Goal: Task Accomplishment & Management: Manage account settings

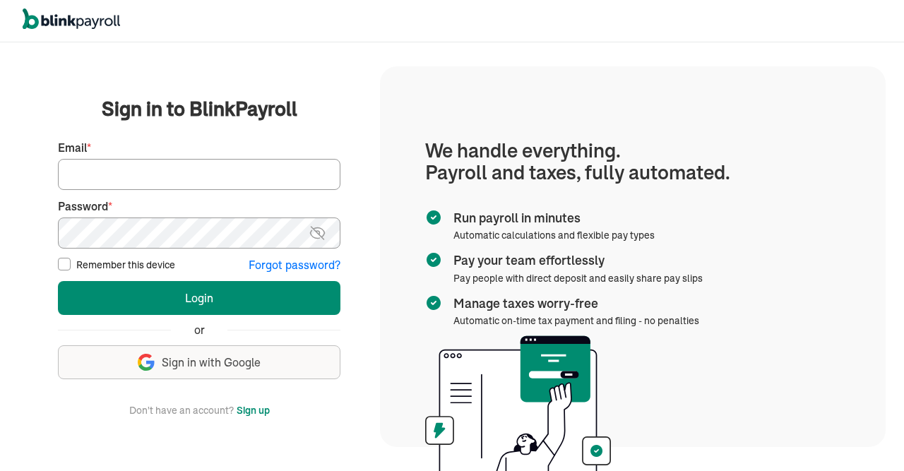
click at [245, 173] on input "Email *" at bounding box center [199, 174] width 282 height 31
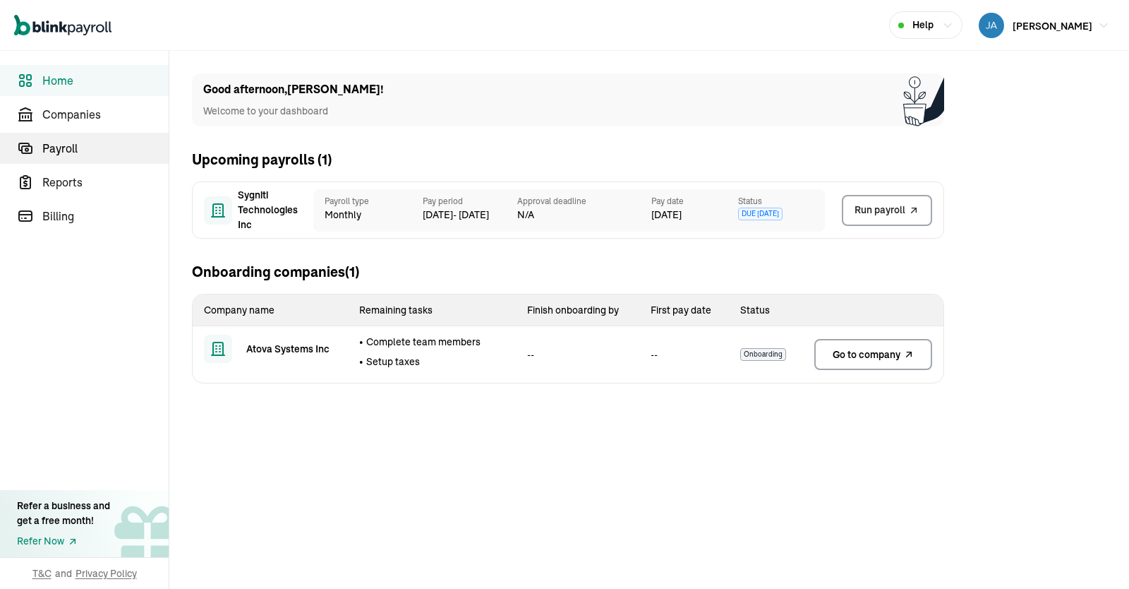
click at [67, 153] on span "Payroll" at bounding box center [105, 148] width 126 height 17
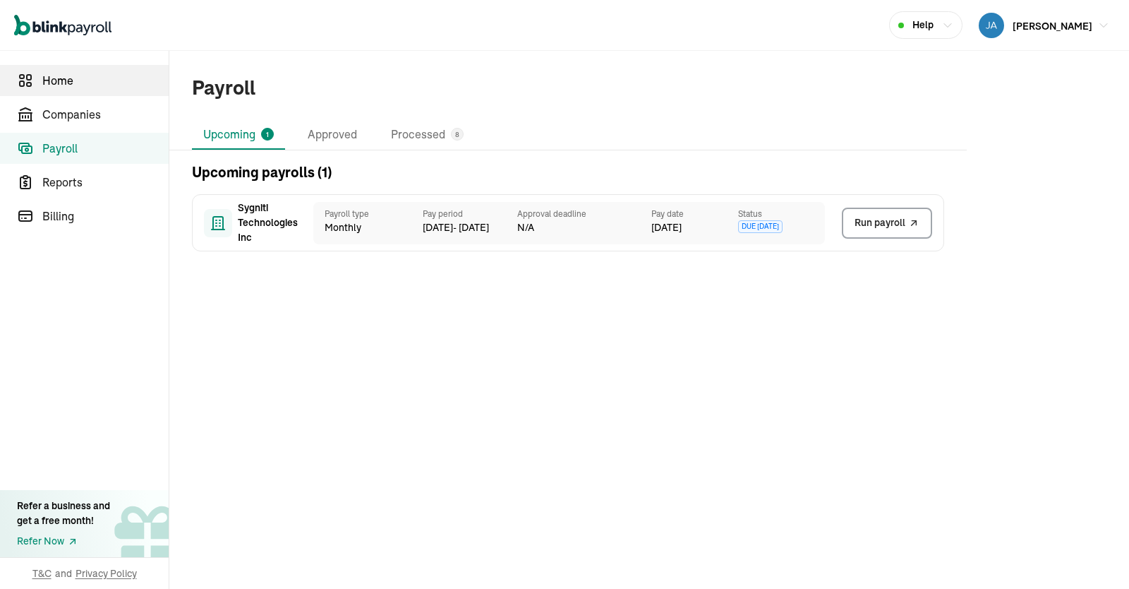
click at [66, 77] on span "Home" at bounding box center [105, 80] width 126 height 17
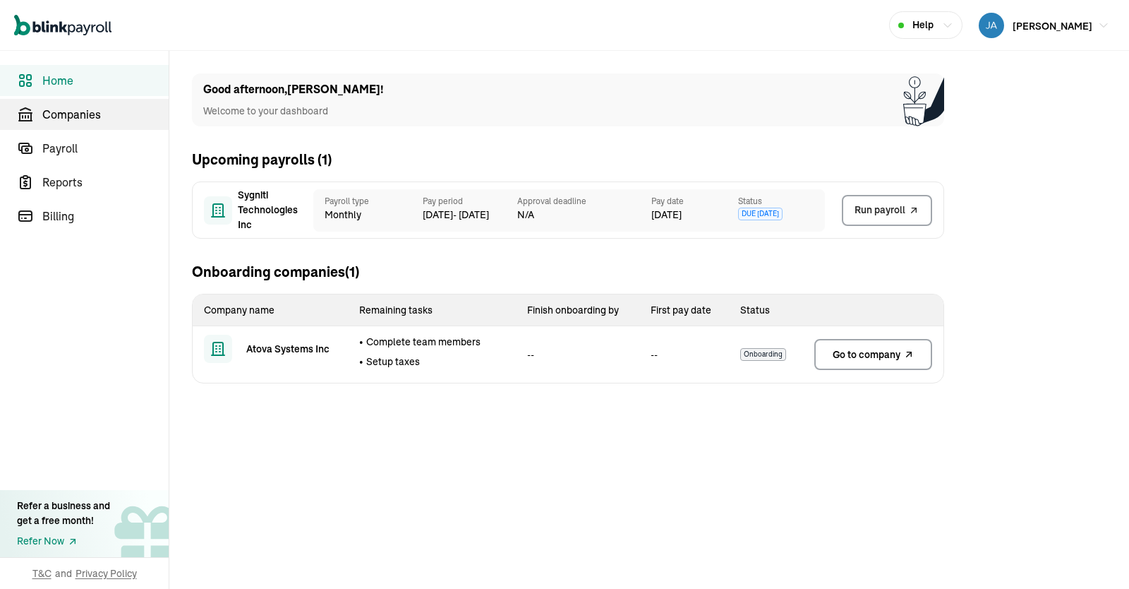
click at [78, 112] on span "Companies" at bounding box center [105, 114] width 126 height 17
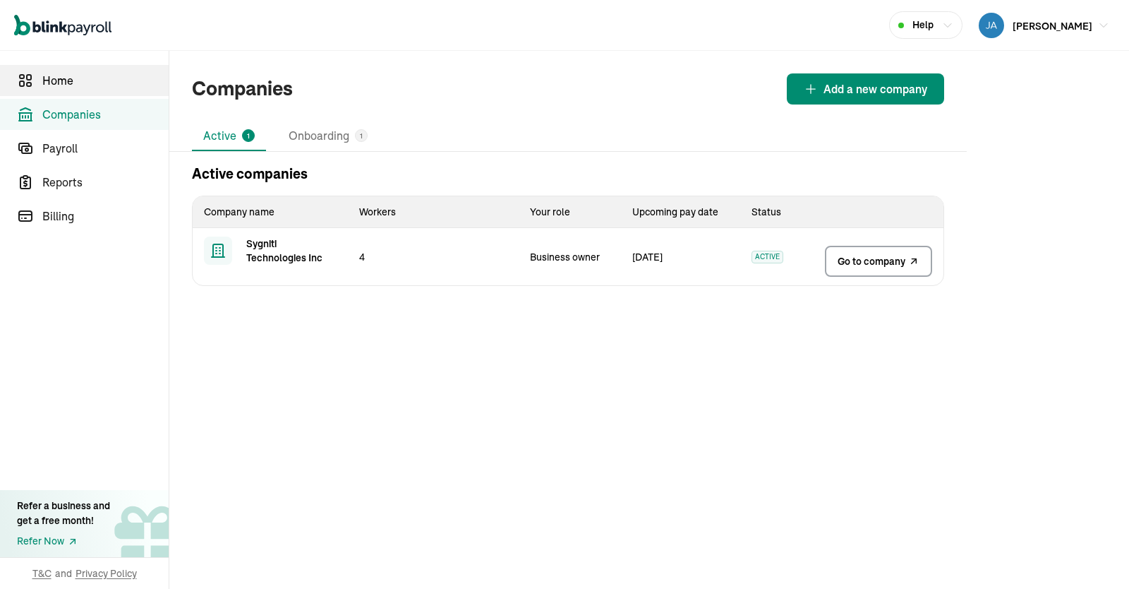
click at [62, 81] on span "Home" at bounding box center [105, 80] width 126 height 17
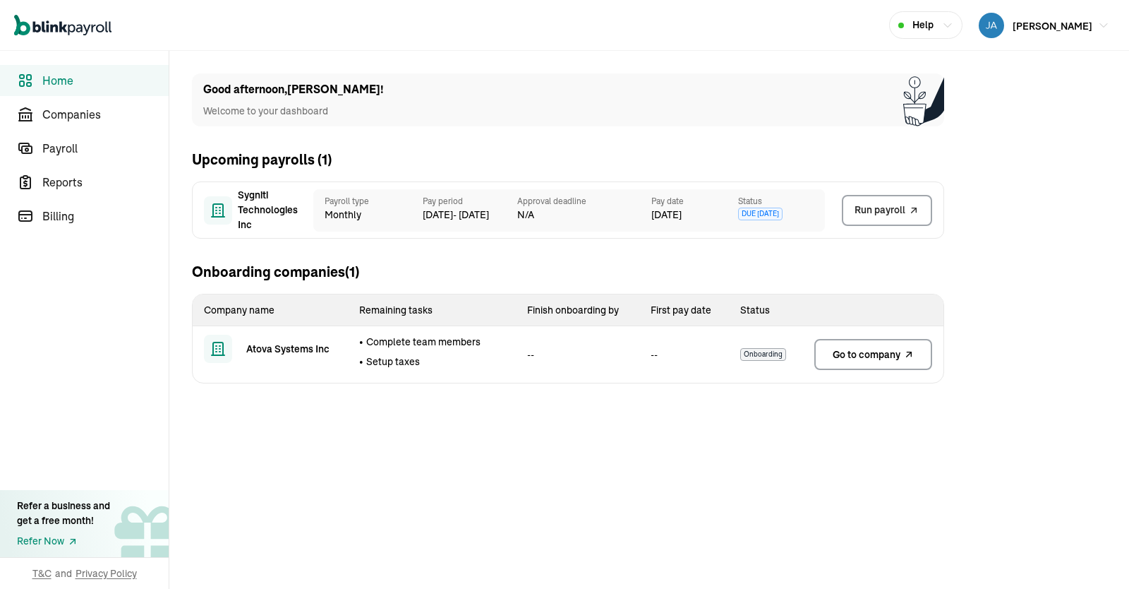
click at [885, 352] on span "Go to company" at bounding box center [867, 354] width 68 height 14
click at [81, 141] on span "Payroll" at bounding box center [105, 148] width 126 height 17
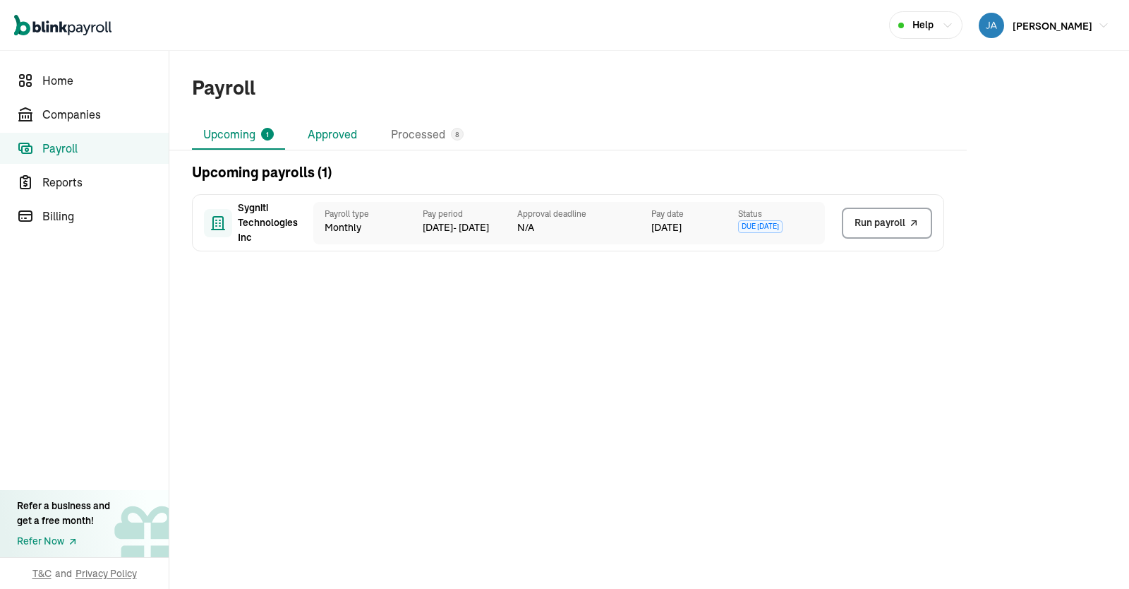
click at [337, 138] on li "Approved" at bounding box center [332, 135] width 72 height 30
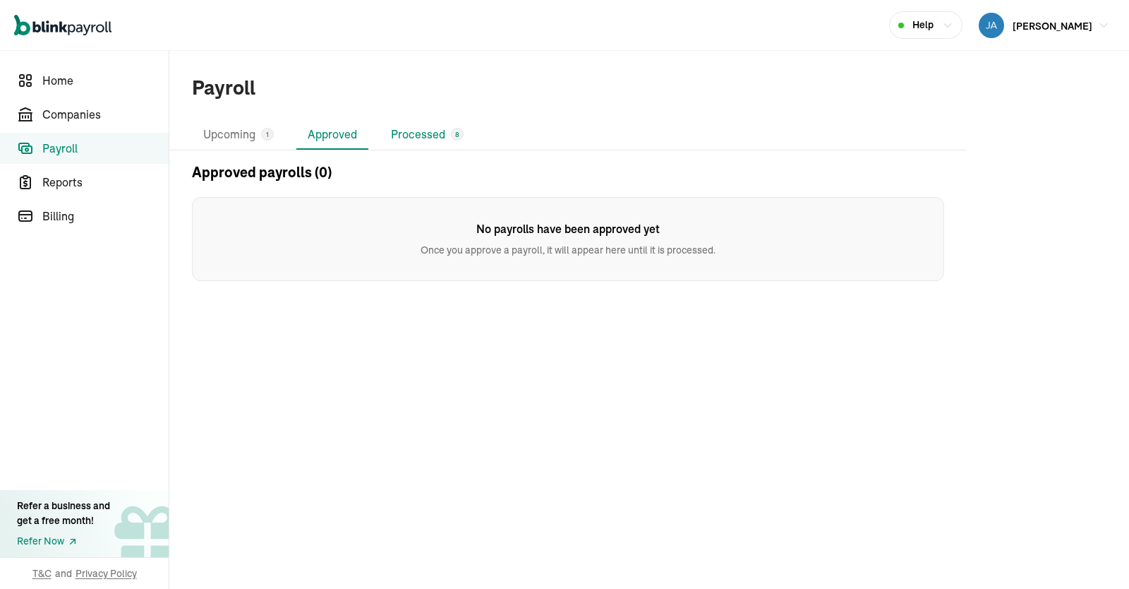
click at [435, 122] on li "Processed 8" at bounding box center [427, 135] width 95 height 30
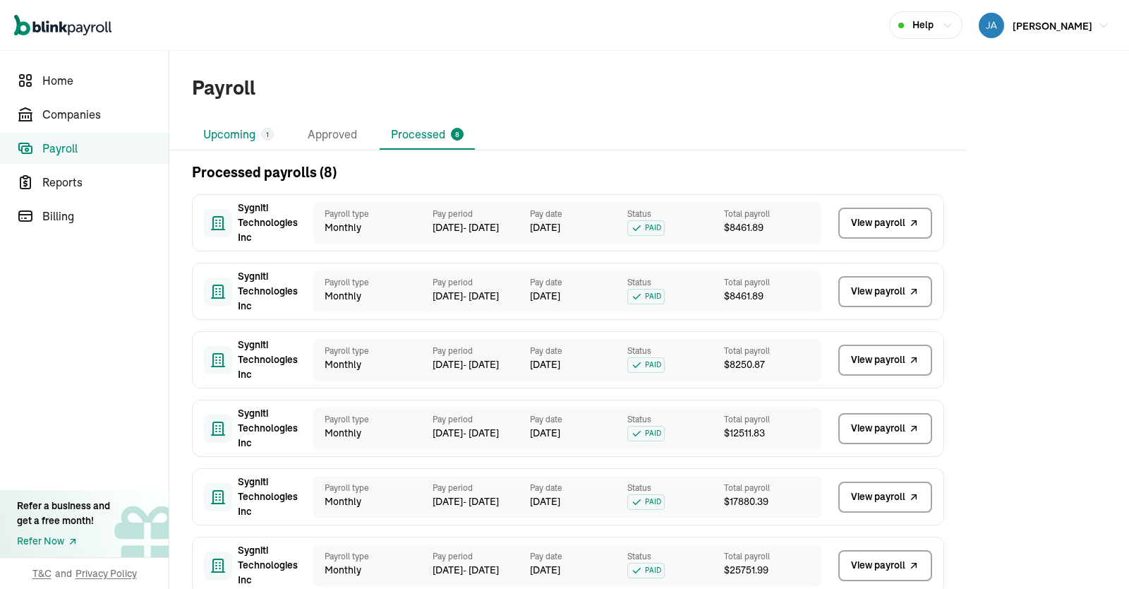
click at [228, 130] on li "Upcoming 1" at bounding box center [238, 135] width 93 height 30
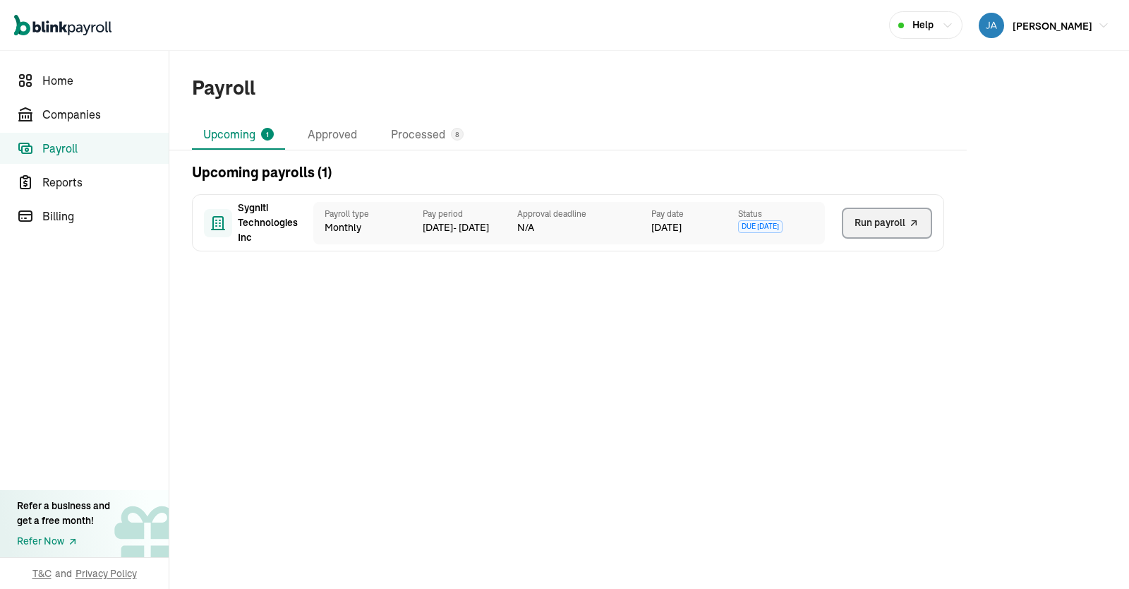
click at [912, 231] on icon "button" at bounding box center [914, 223] width 11 height 17
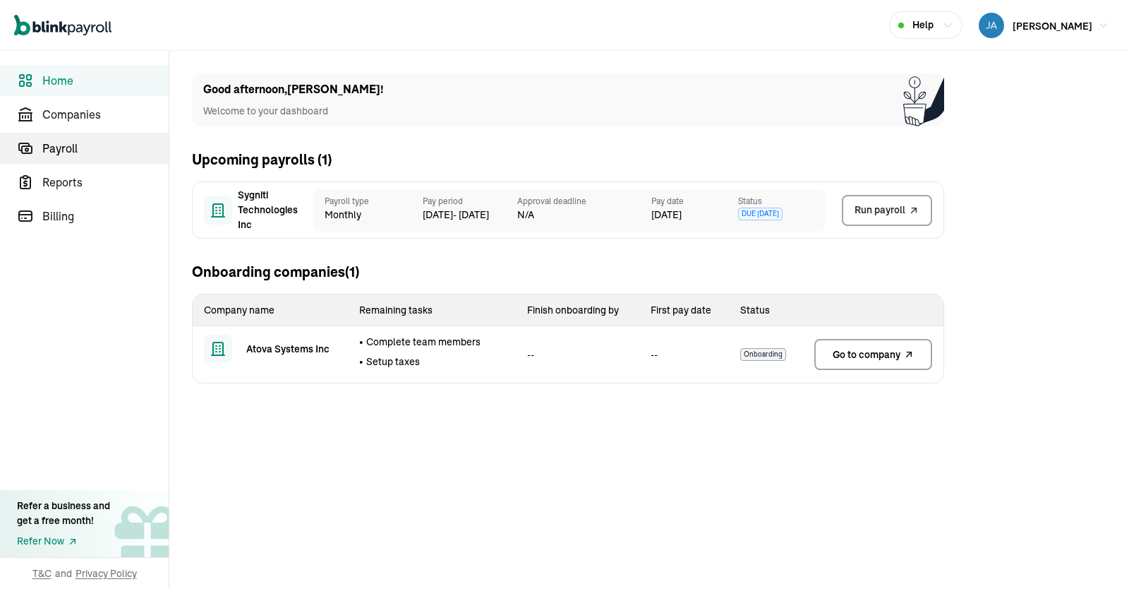
click at [67, 153] on span "Payroll" at bounding box center [105, 148] width 126 height 17
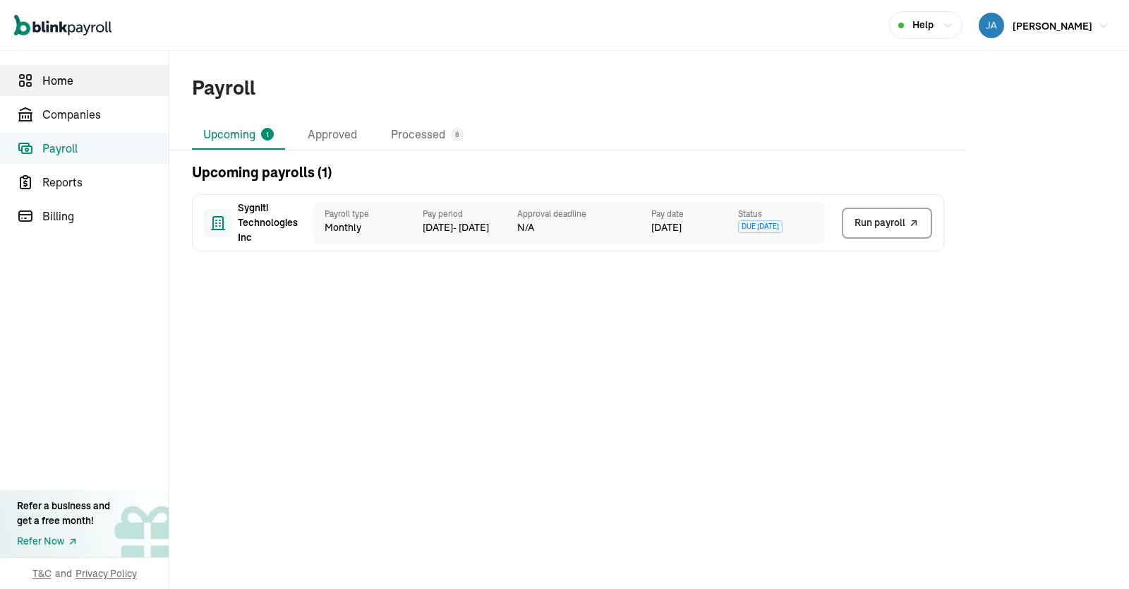
click at [66, 77] on span "Home" at bounding box center [105, 80] width 126 height 17
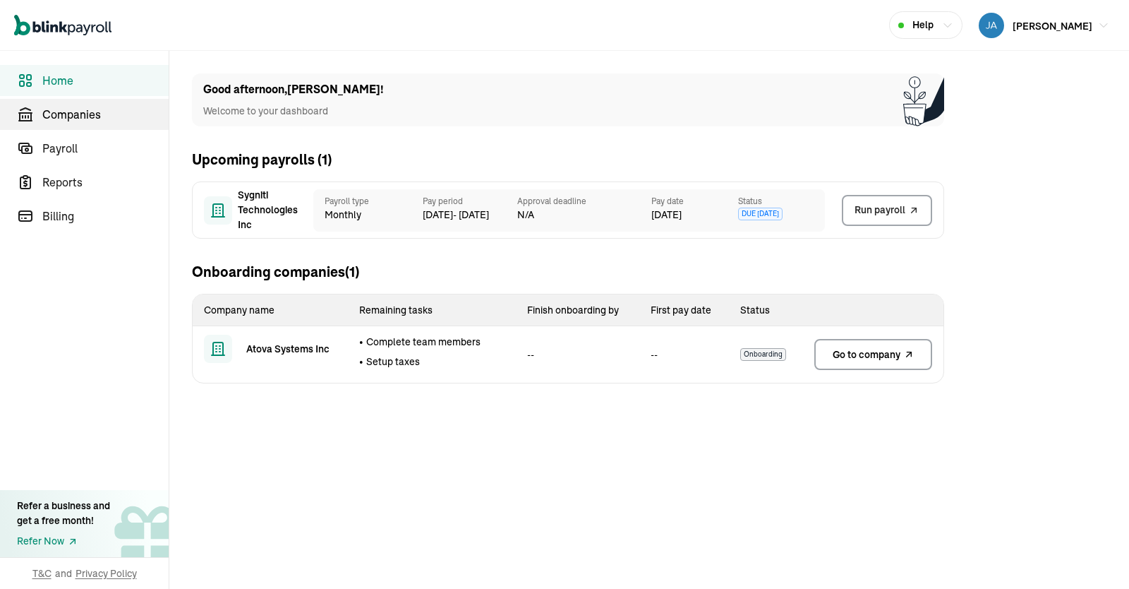
click at [78, 112] on span "Companies" at bounding box center [105, 114] width 126 height 17
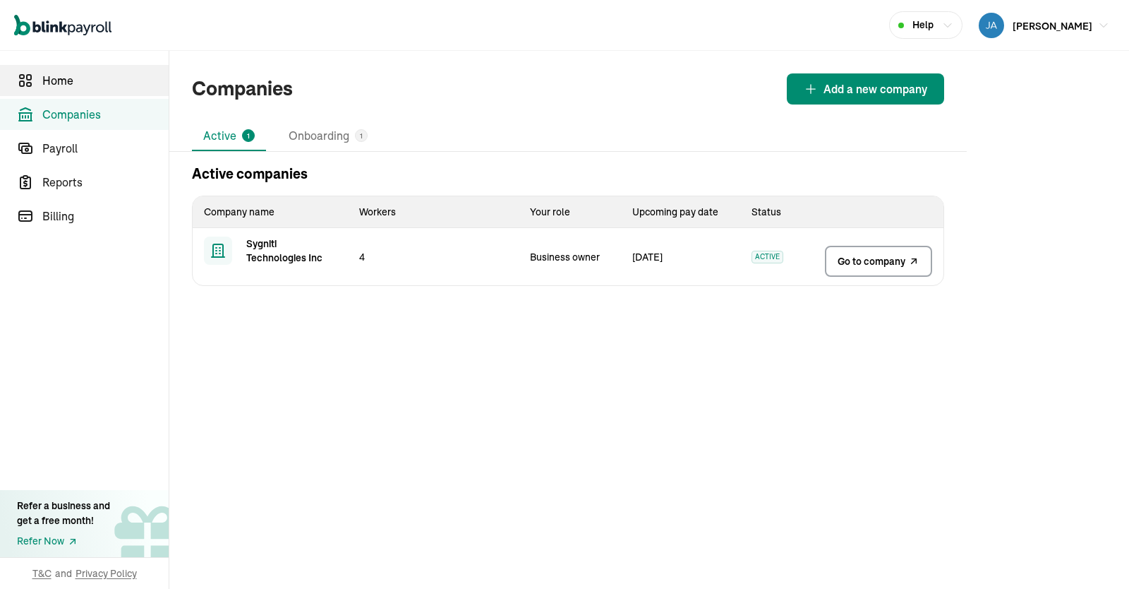
click at [62, 81] on span "Home" at bounding box center [105, 80] width 126 height 17
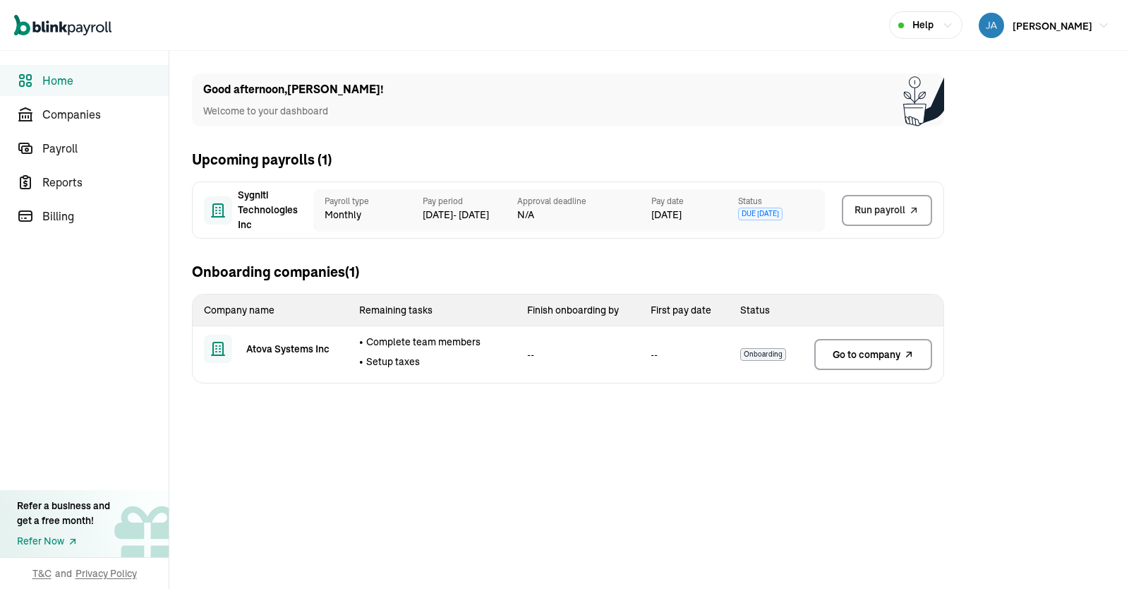
click at [885, 352] on span "Go to company" at bounding box center [867, 354] width 68 height 14
click at [81, 141] on span "Payroll" at bounding box center [105, 148] width 126 height 17
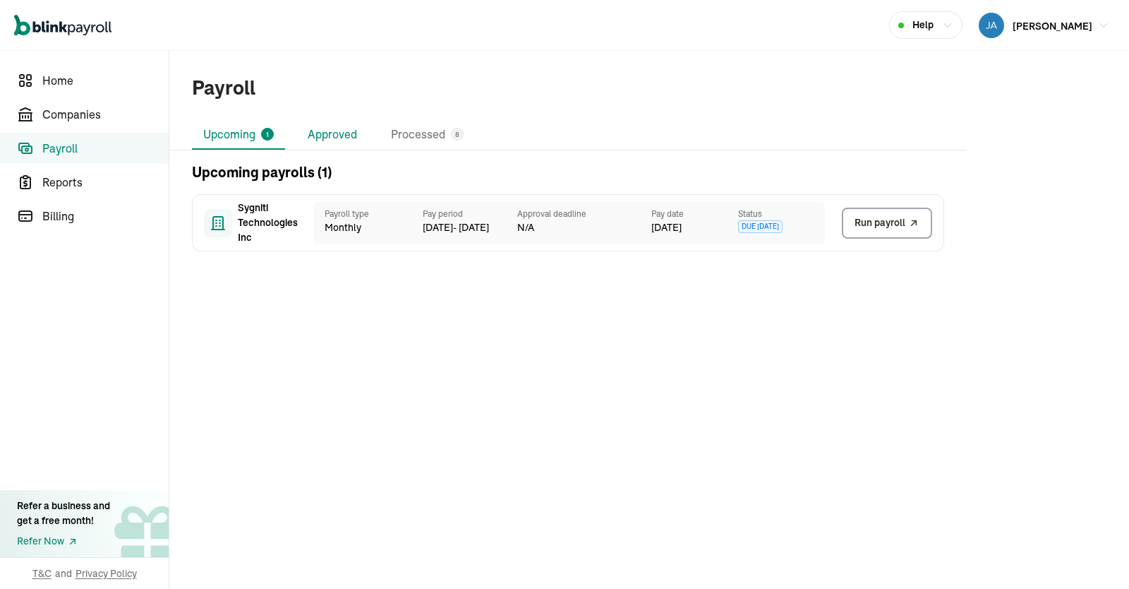
click at [337, 138] on li "Approved" at bounding box center [332, 135] width 72 height 30
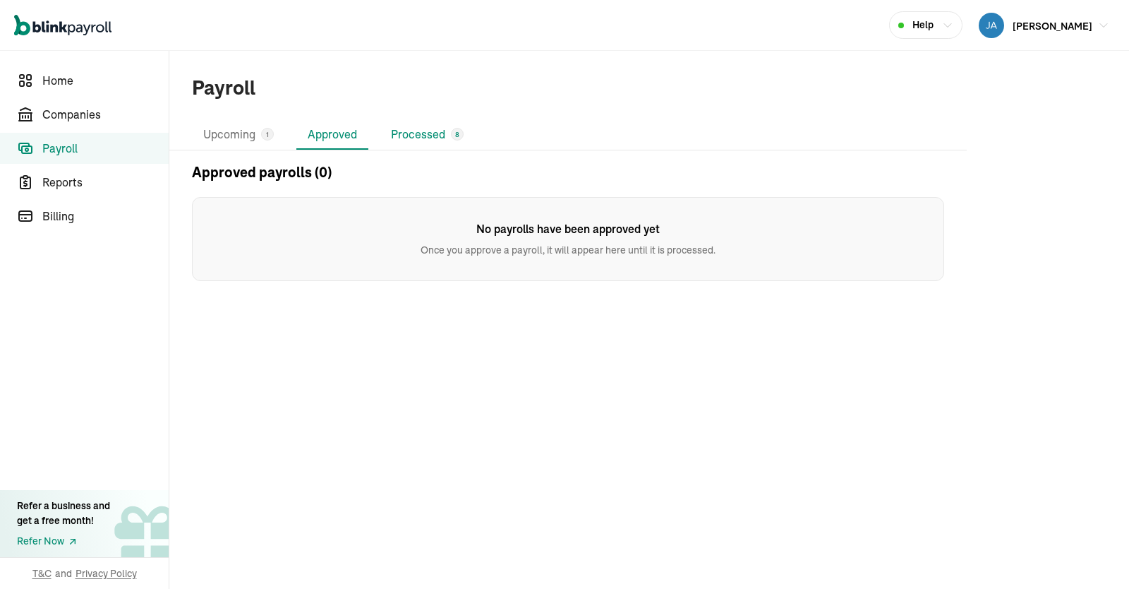
click at [435, 122] on li "Processed 8" at bounding box center [427, 135] width 95 height 30
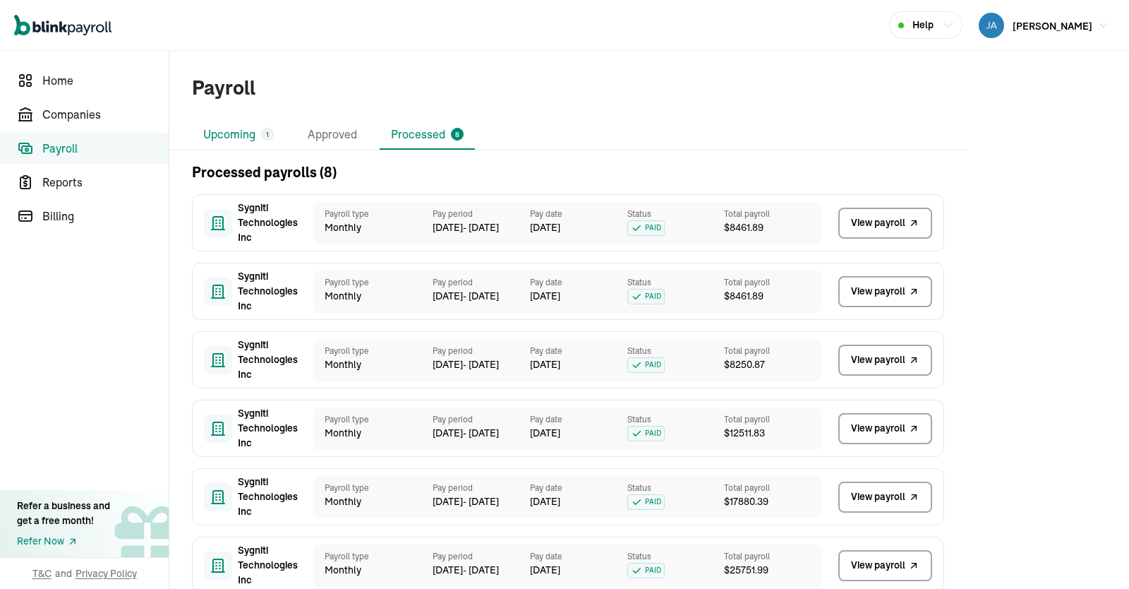
click at [228, 130] on li "Upcoming 1" at bounding box center [238, 135] width 93 height 30
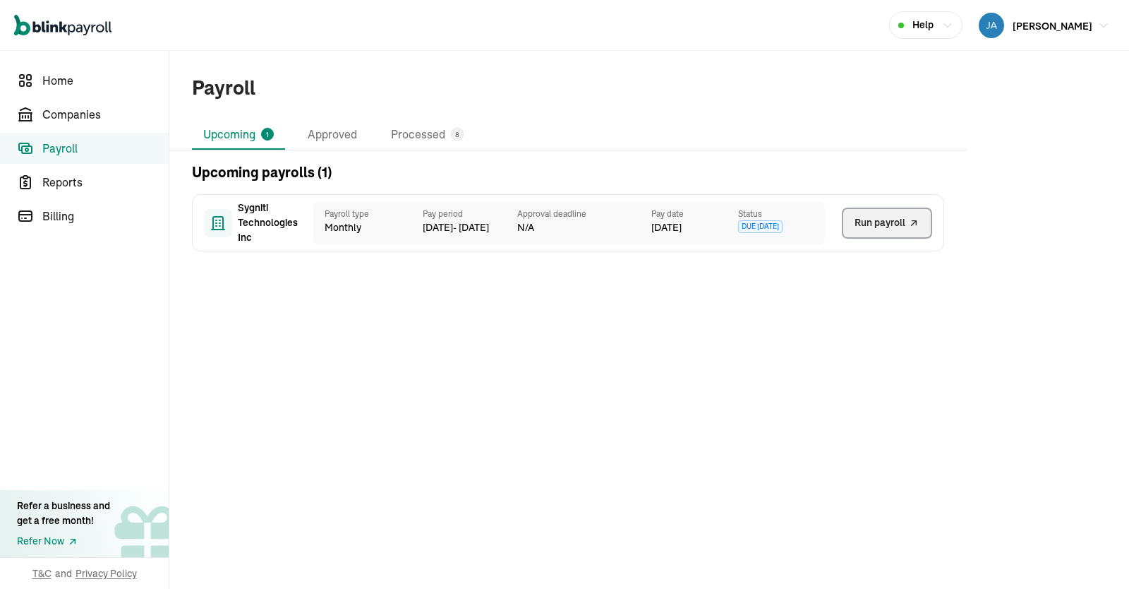
click at [912, 231] on icon "button" at bounding box center [914, 223] width 11 height 17
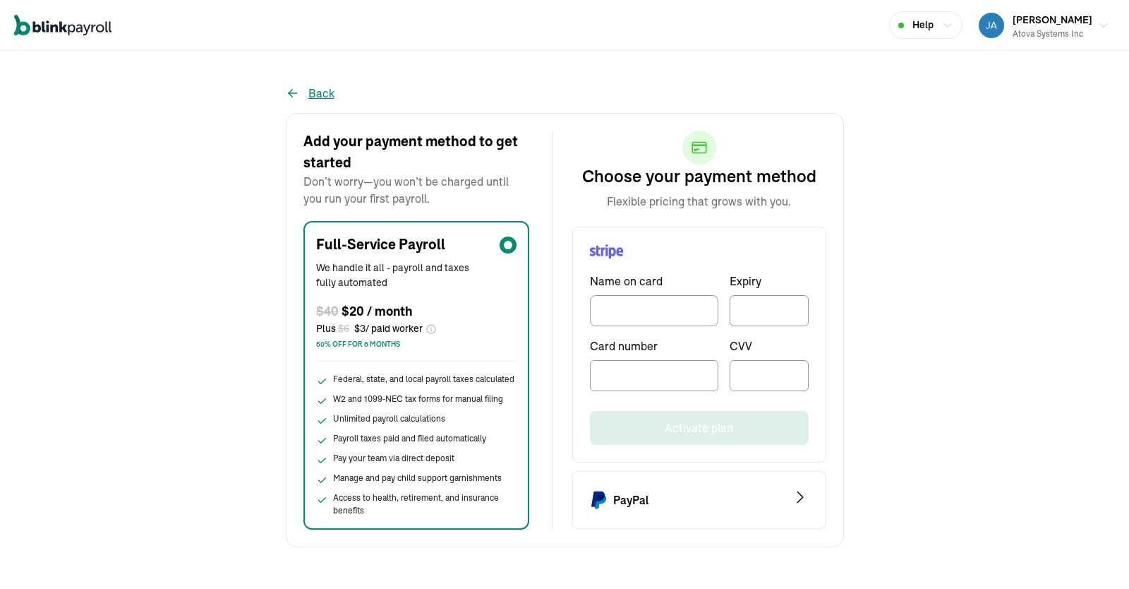
click at [325, 92] on button "Back" at bounding box center [310, 93] width 49 height 17
click at [316, 94] on button "Back" at bounding box center [310, 93] width 49 height 17
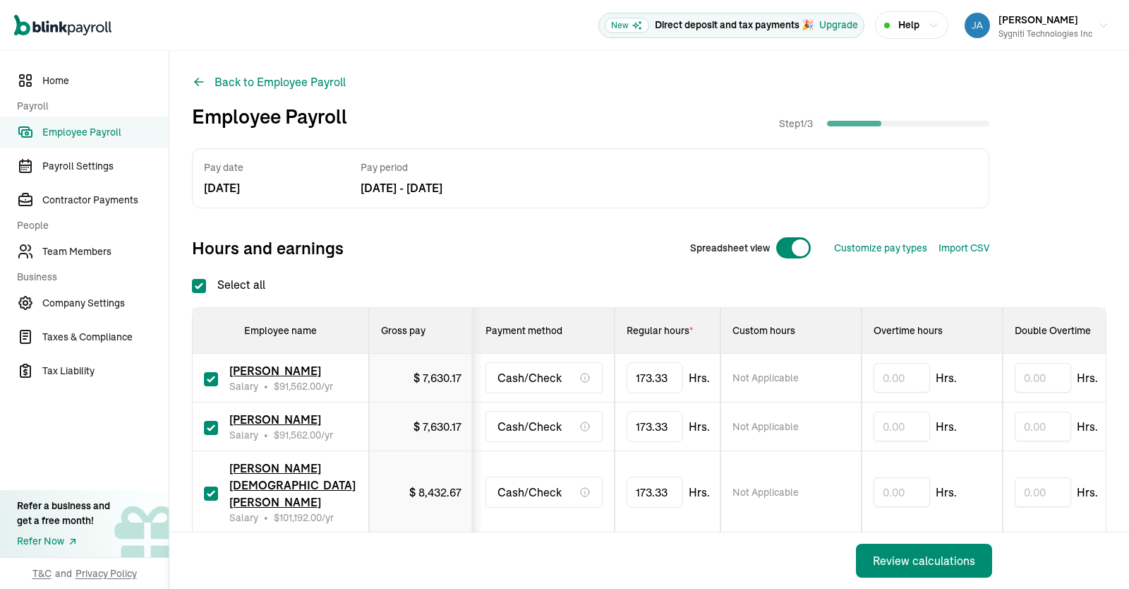
checkbox input "true"
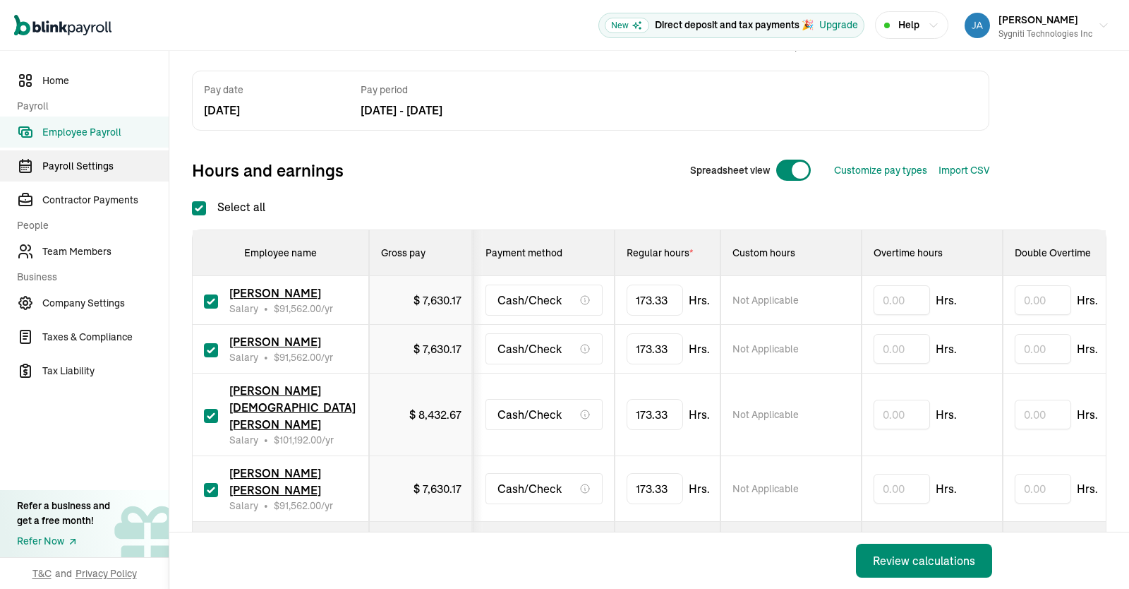
click at [90, 168] on span "Payroll Settings" at bounding box center [105, 166] width 126 height 15
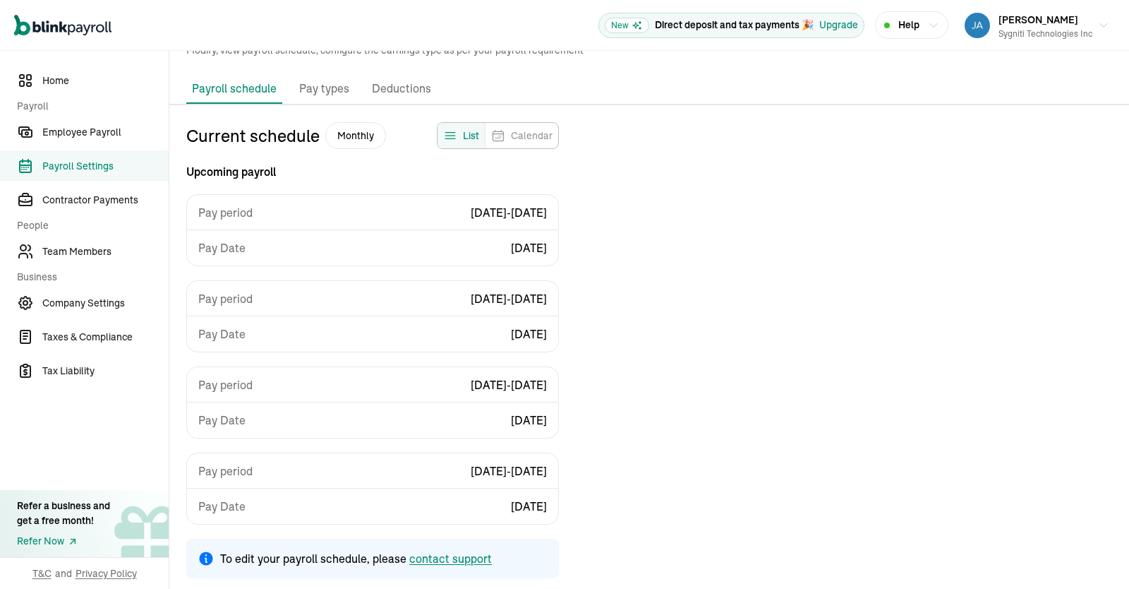
scroll to position [54, 0]
click at [92, 128] on span "Employee Payroll" at bounding box center [105, 132] width 126 height 15
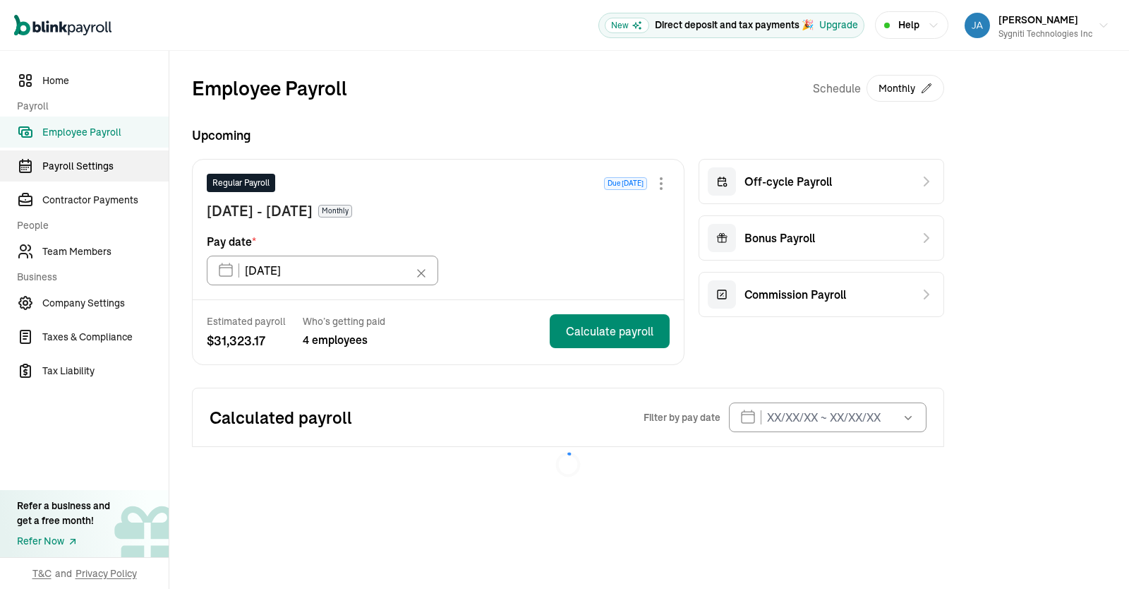
click at [96, 169] on span "Payroll Settings" at bounding box center [105, 166] width 126 height 15
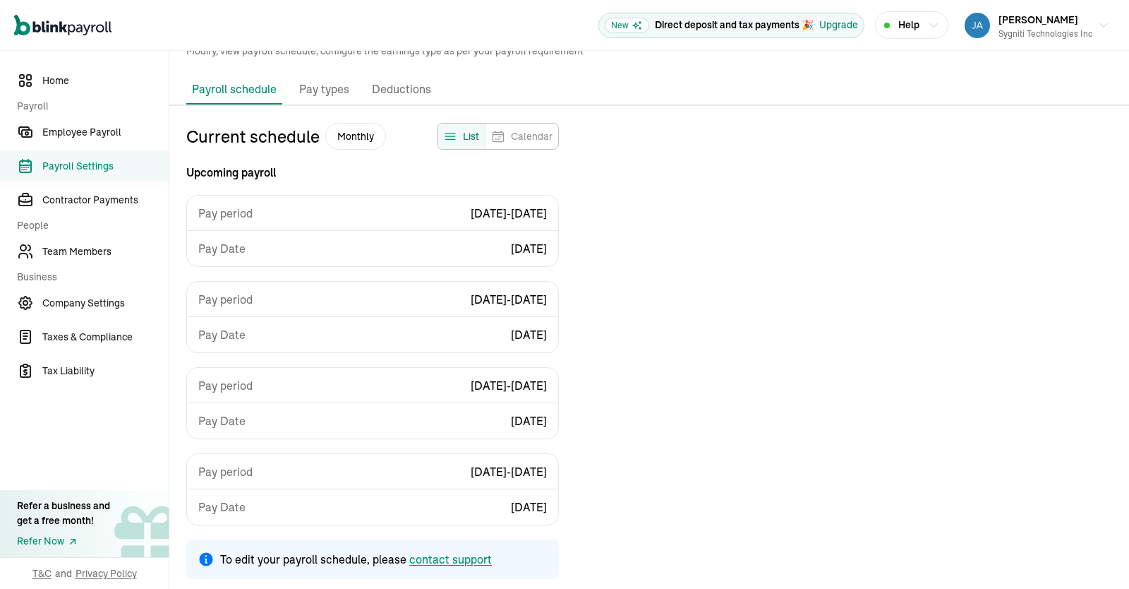
scroll to position [54, 0]
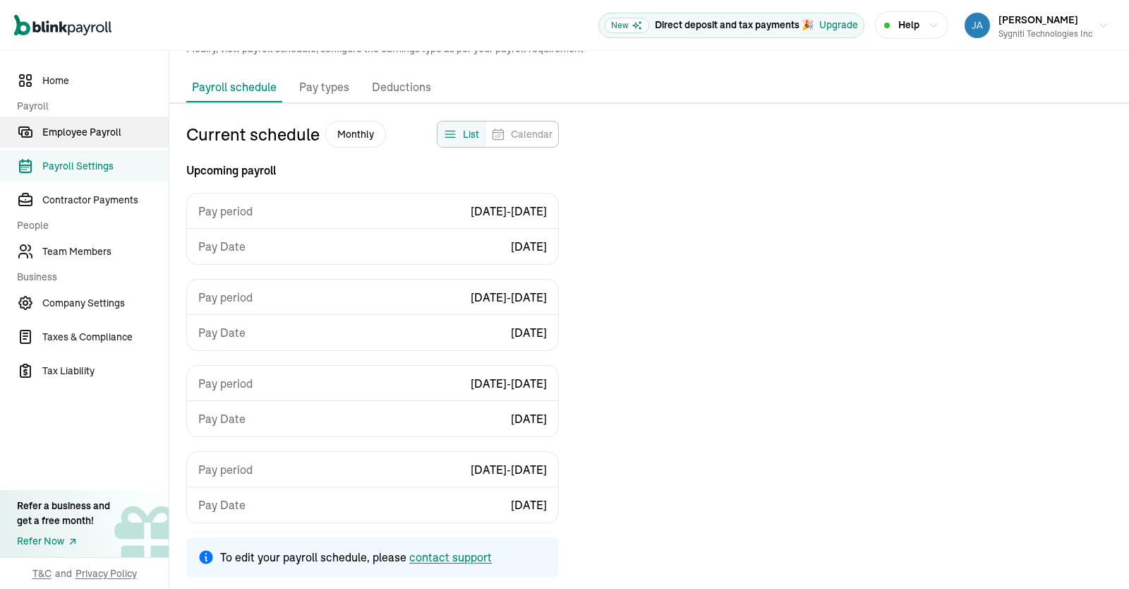
click at [104, 133] on span "Employee Payroll" at bounding box center [105, 132] width 126 height 15
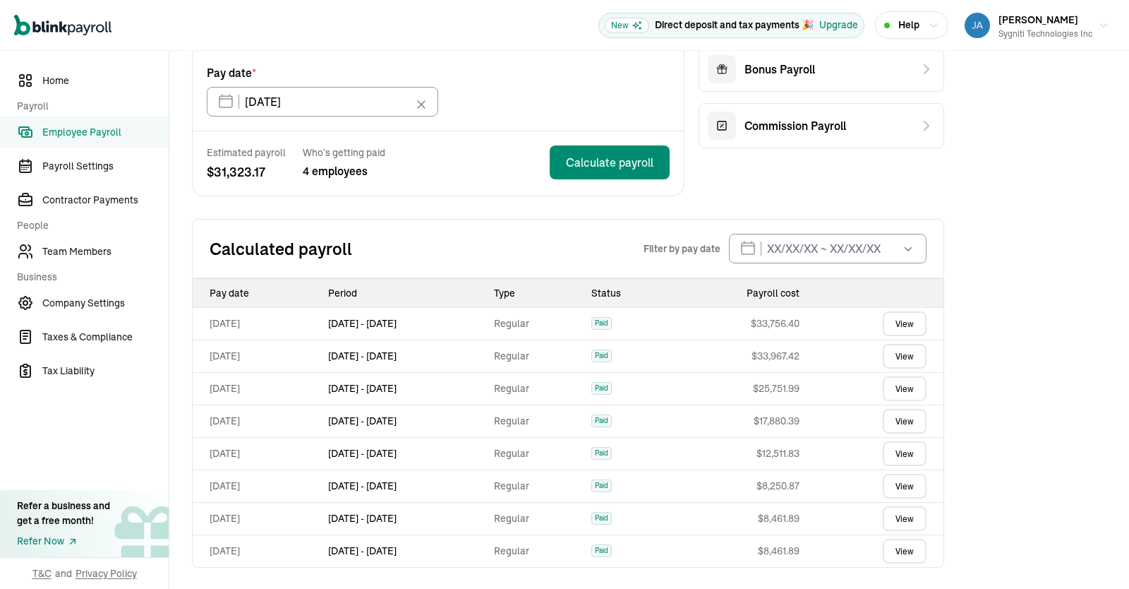
scroll to position [71, 0]
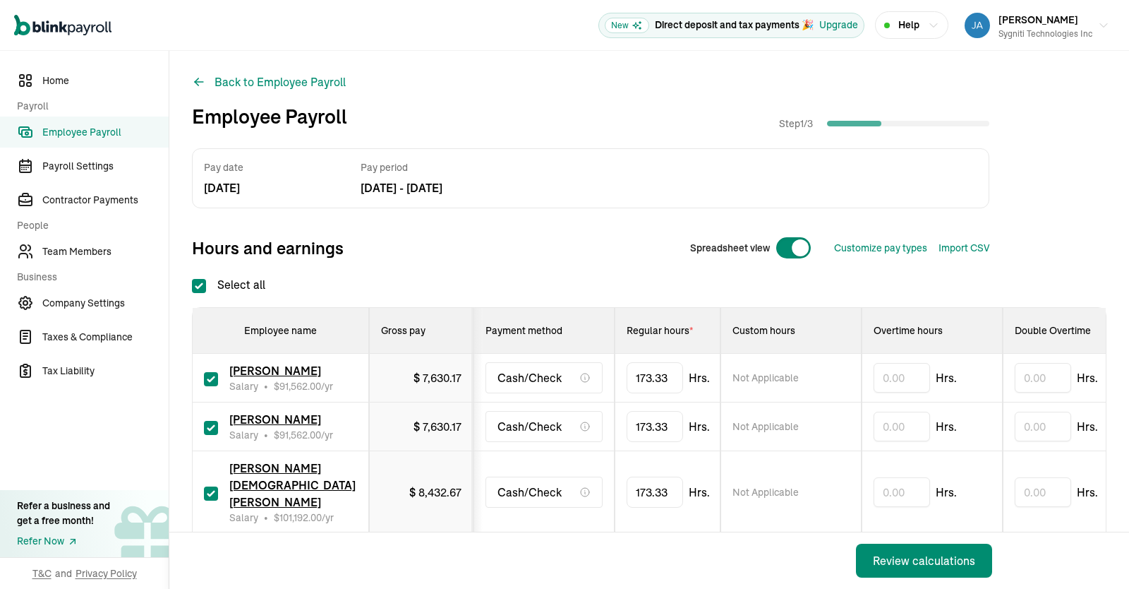
scroll to position [78, 0]
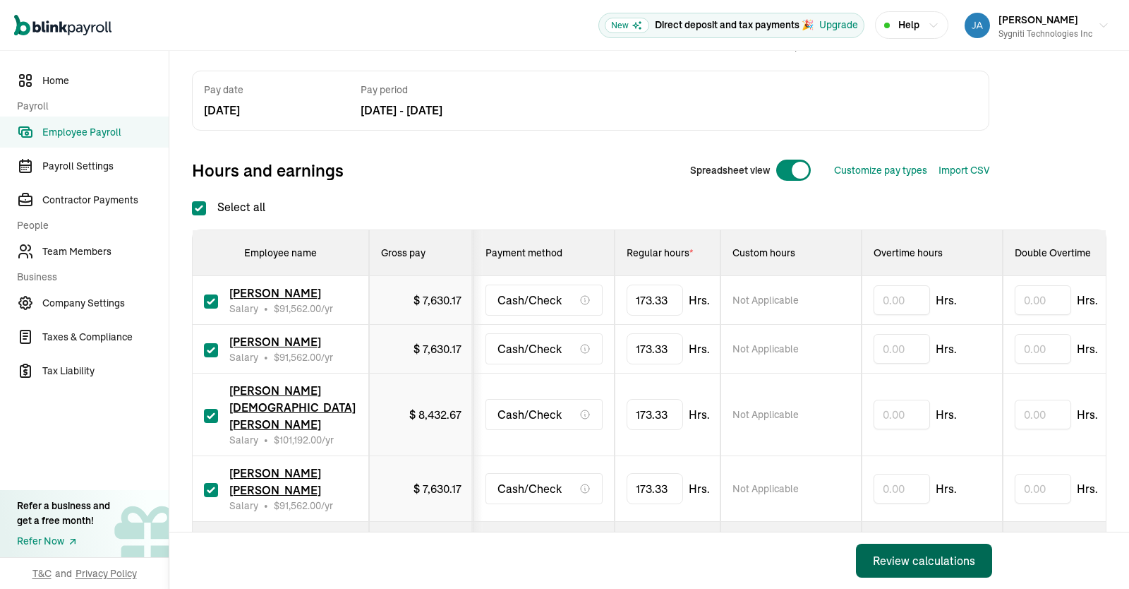
click at [913, 560] on div "Review calculations" at bounding box center [924, 560] width 102 height 17
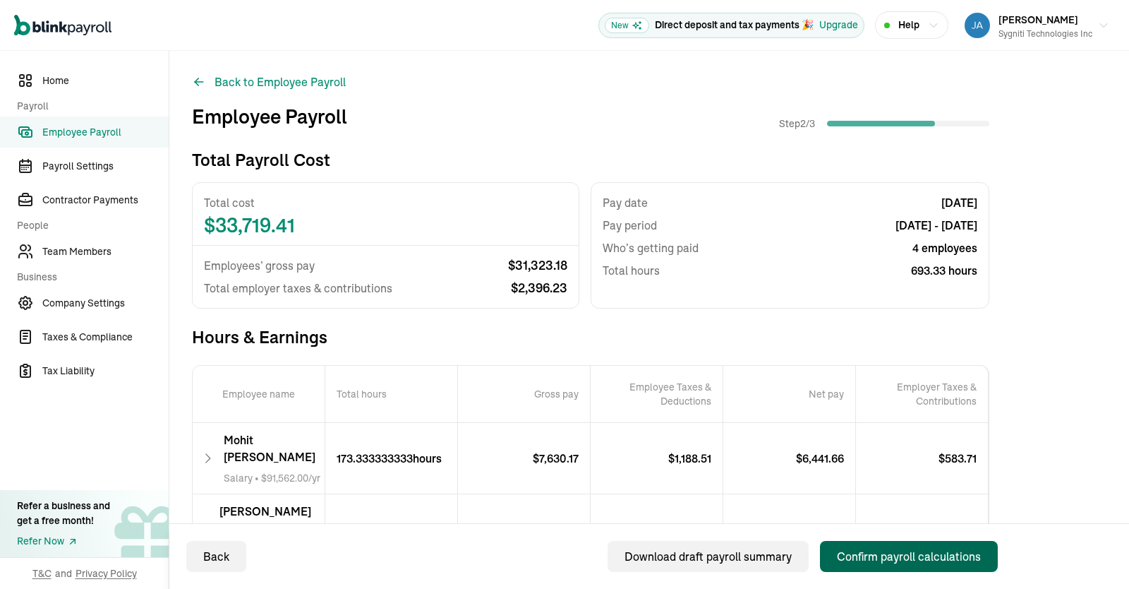
click at [874, 553] on div "Confirm payroll calculations" at bounding box center [909, 556] width 144 height 17
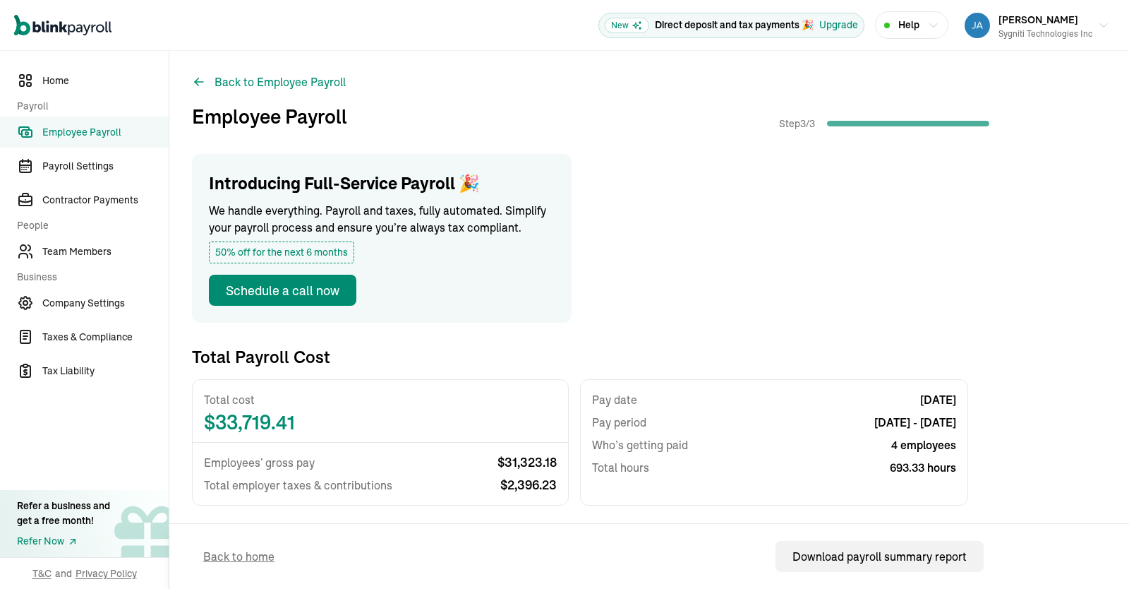
scroll to position [356, 0]
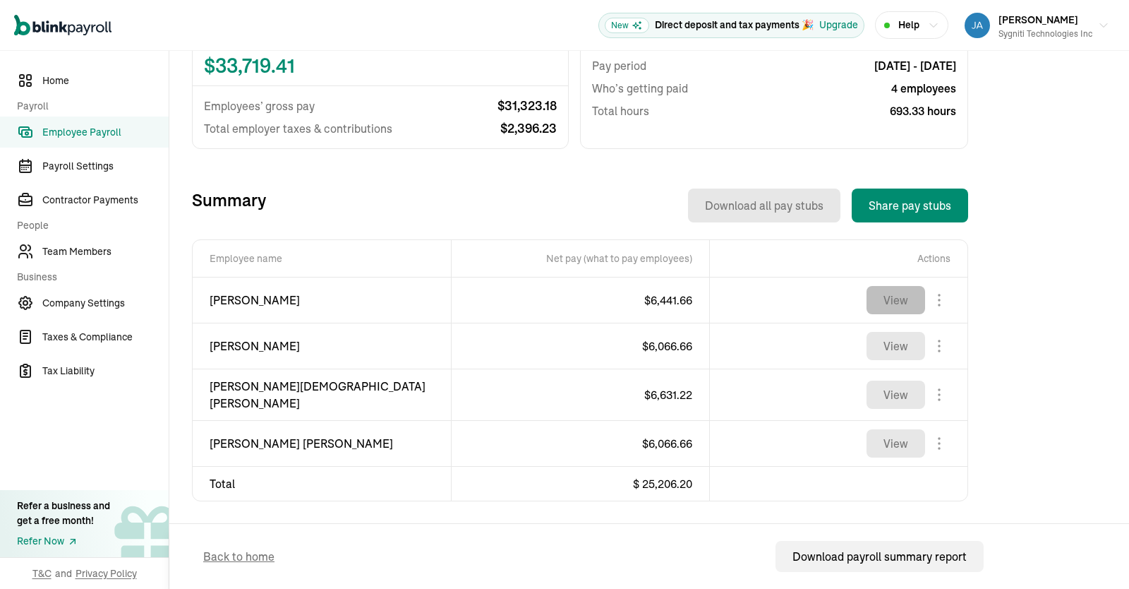
click at [912, 294] on button "View" at bounding box center [896, 300] width 59 height 28
click at [114, 169] on span "Payroll Settings" at bounding box center [105, 166] width 126 height 15
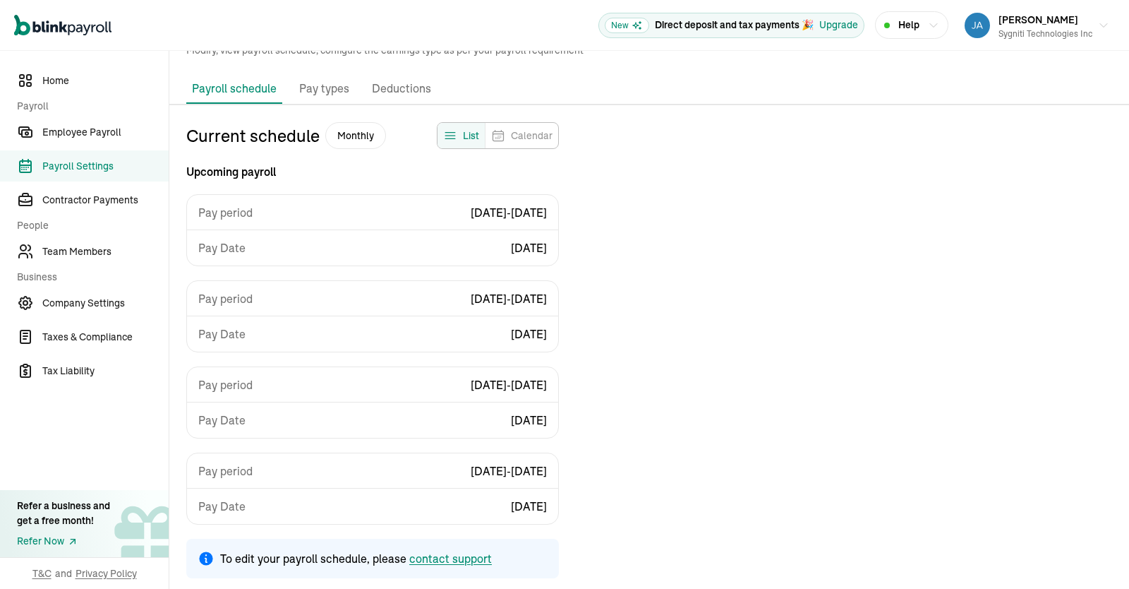
scroll to position [54, 0]
click at [85, 124] on link "Employee Payroll" at bounding box center [84, 131] width 169 height 31
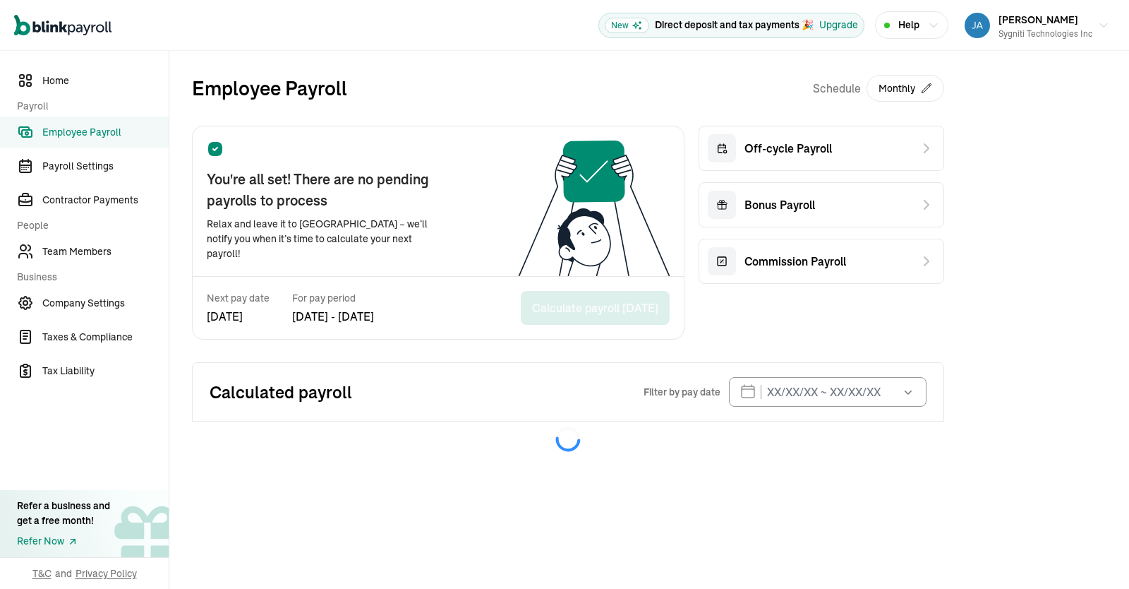
click at [1129, 282] on div "Employee Payroll Schedule Monthly You're all set! There are no pending payrolls…" at bounding box center [649, 265] width 960 height 428
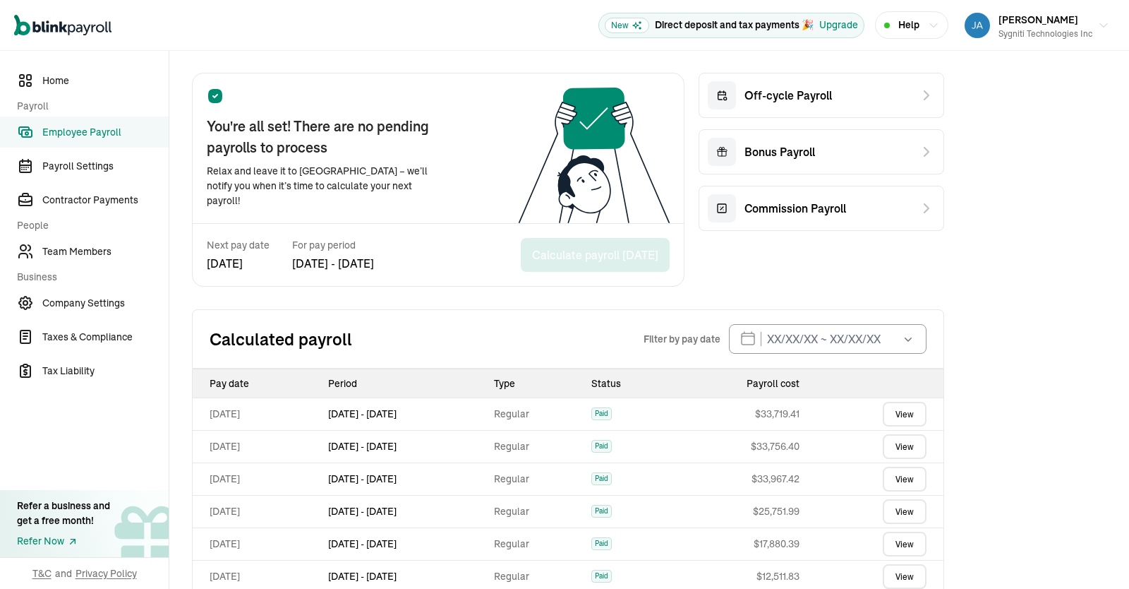
scroll to position [56, 0]
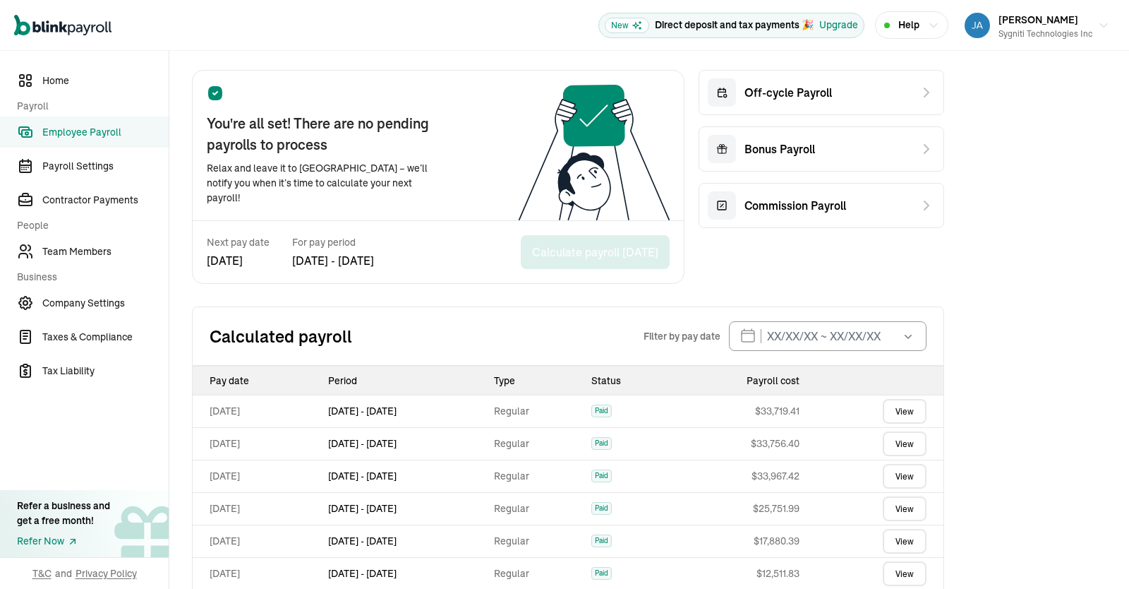
click at [903, 444] on link "View" at bounding box center [905, 443] width 44 height 25
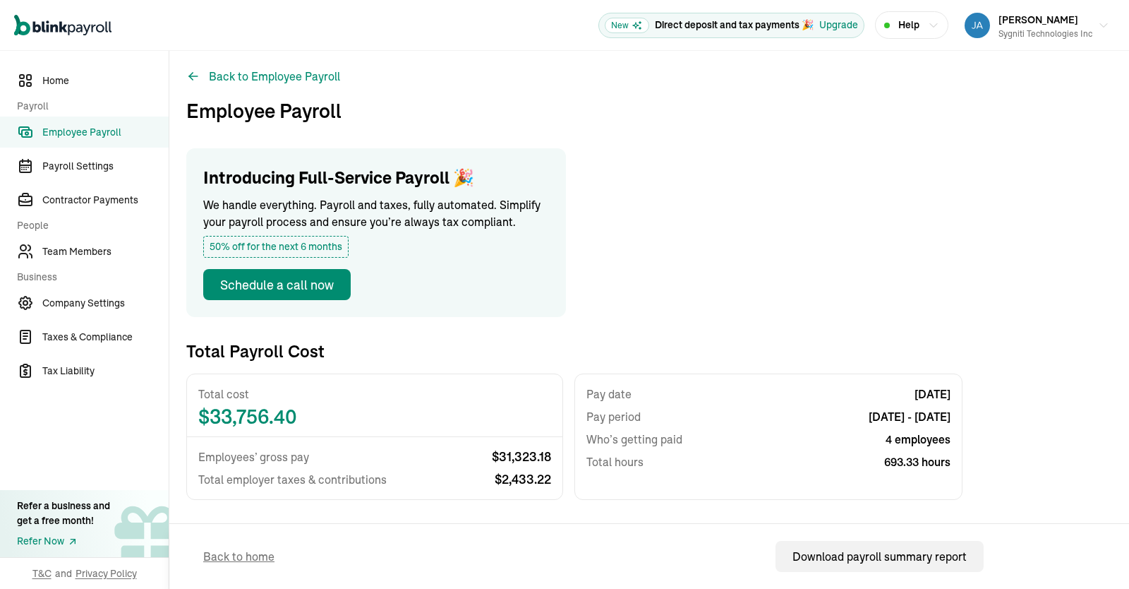
scroll to position [346, 0]
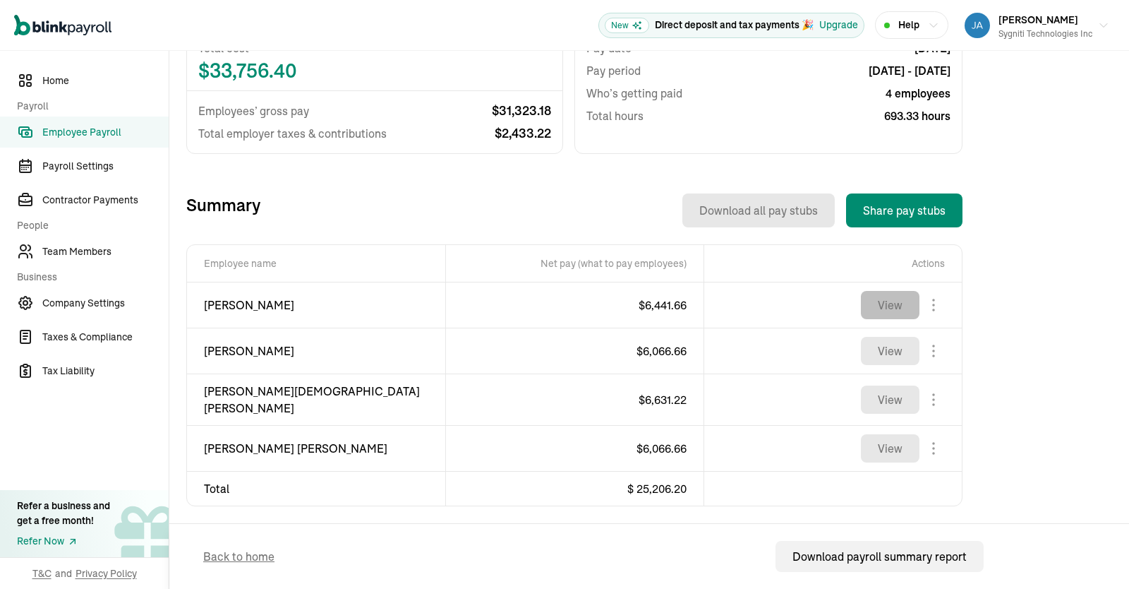
click at [897, 306] on button "View" at bounding box center [890, 305] width 59 height 28
